Goal: Check status: Check status

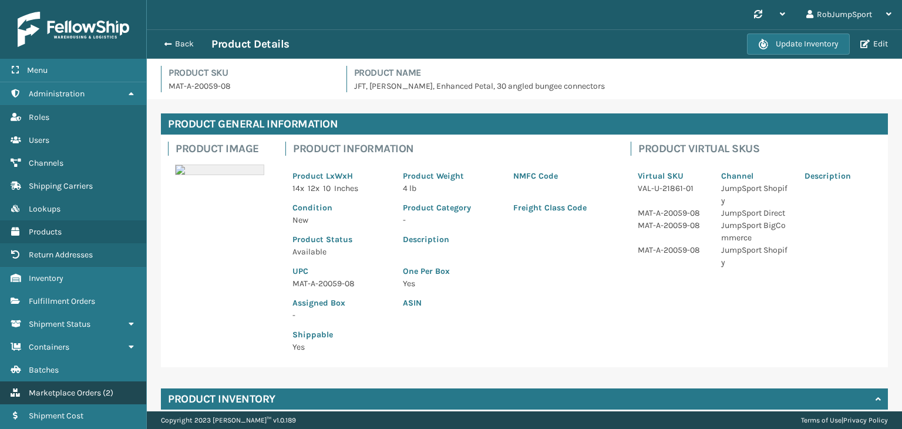
click at [76, 390] on span "Marketplace Orders" at bounding box center [65, 392] width 72 height 10
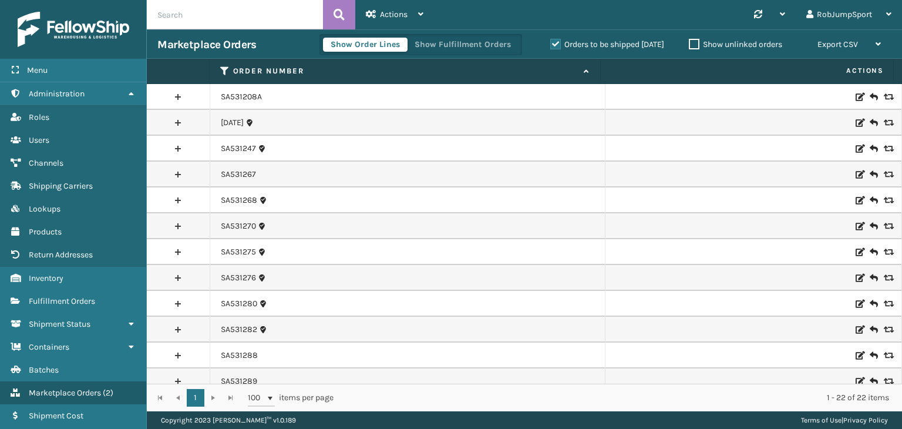
scroll to position [268, 0]
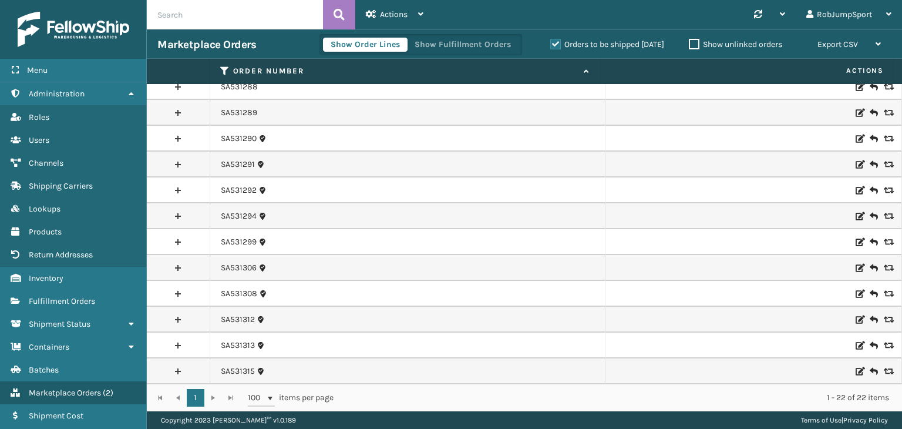
click at [177, 318] on link at bounding box center [178, 319] width 63 height 19
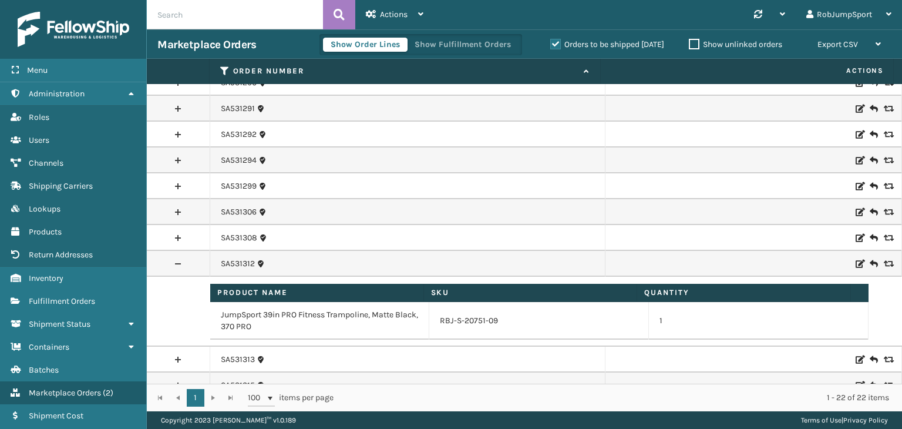
scroll to position [327, 0]
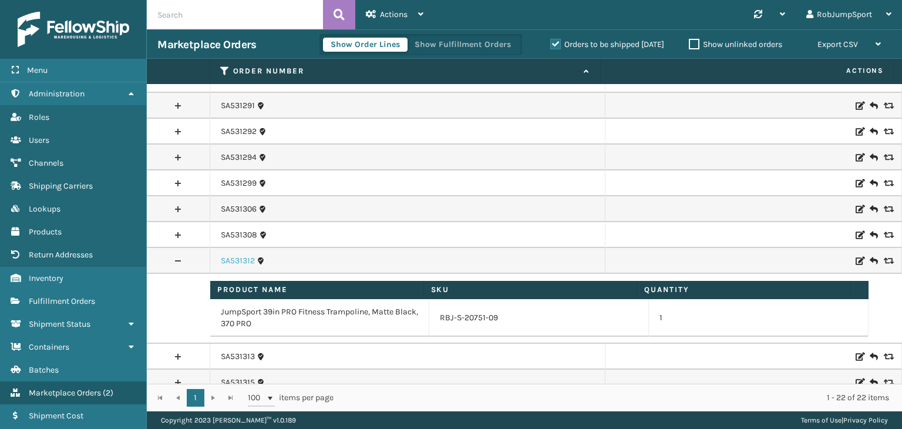
click at [235, 256] on link "SA531312" at bounding box center [238, 261] width 34 height 12
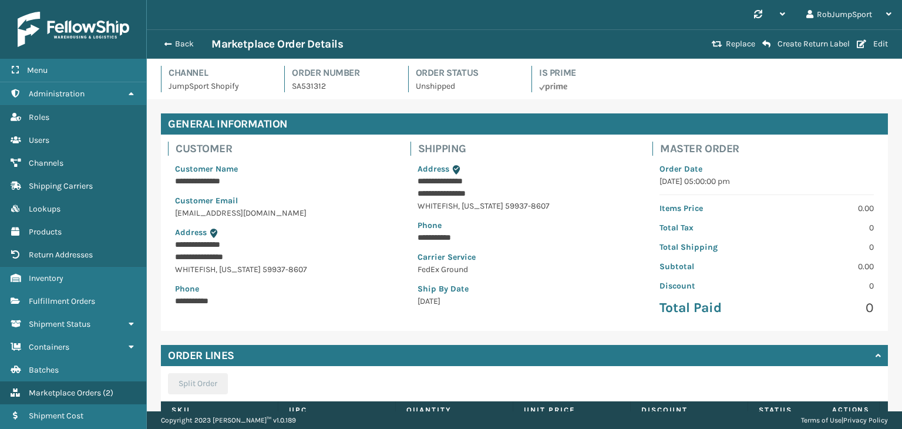
click at [326, 172] on p "Customer Name" at bounding box center [282, 169] width 214 height 12
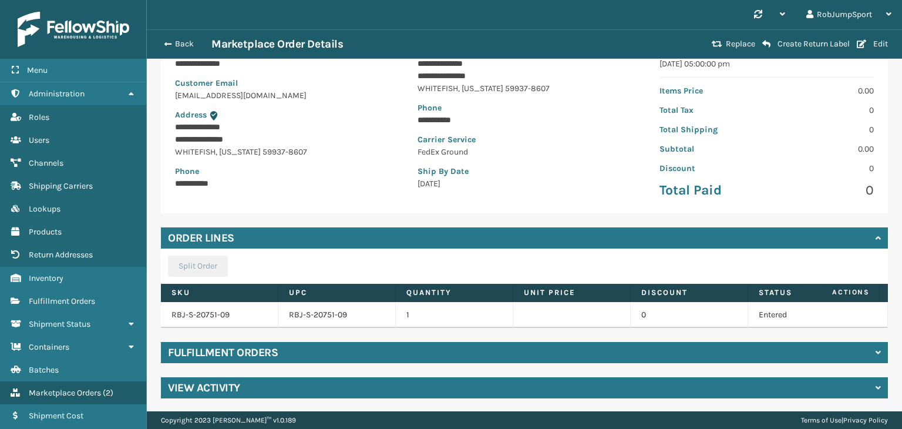
scroll to position [127, 0]
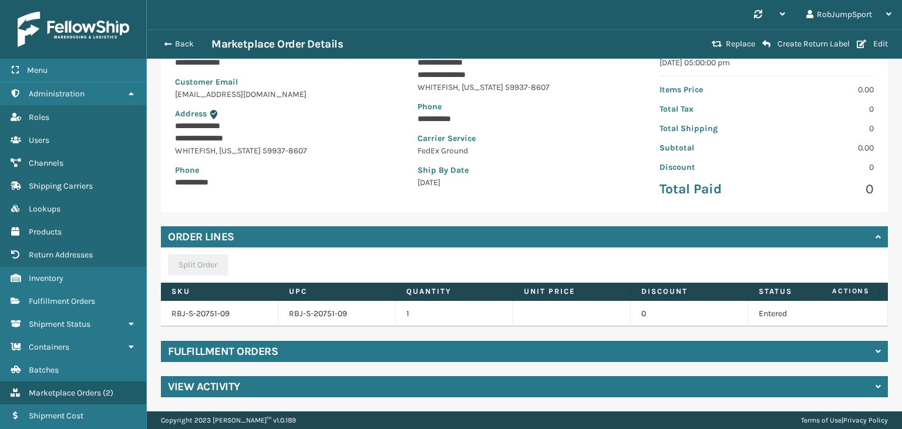
click at [269, 346] on h4 "Fulfillment Orders" at bounding box center [223, 351] width 110 height 14
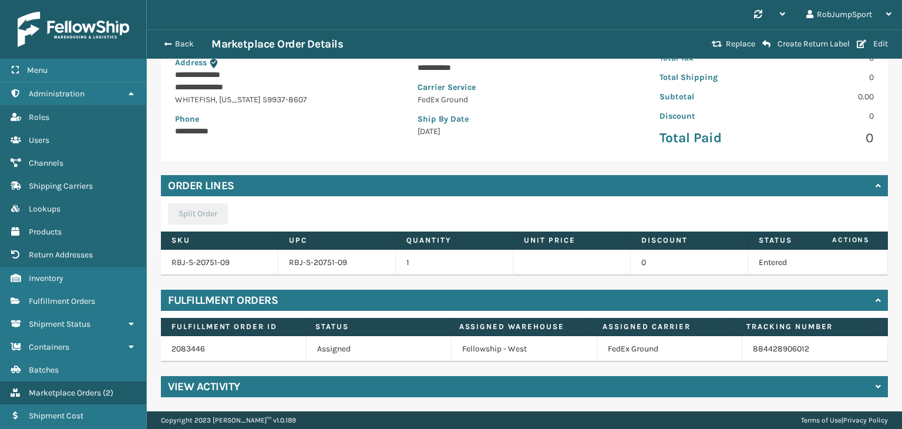
scroll to position [178, 0]
click at [463, 198] on div "Split Order SKU UPC Quantity Unit Price Discount Status Actions RBJ-S-20751-09 …" at bounding box center [524, 235] width 727 height 79
